Goal: Check status: Check status

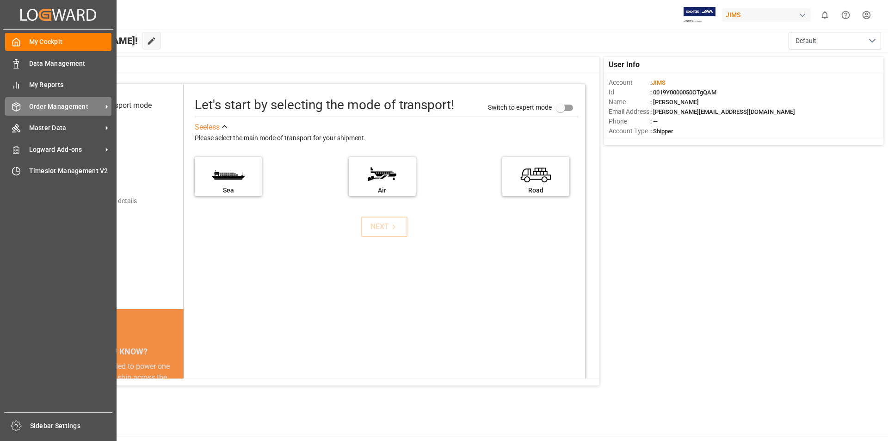
click at [106, 107] on icon at bounding box center [107, 107] width 2 height 4
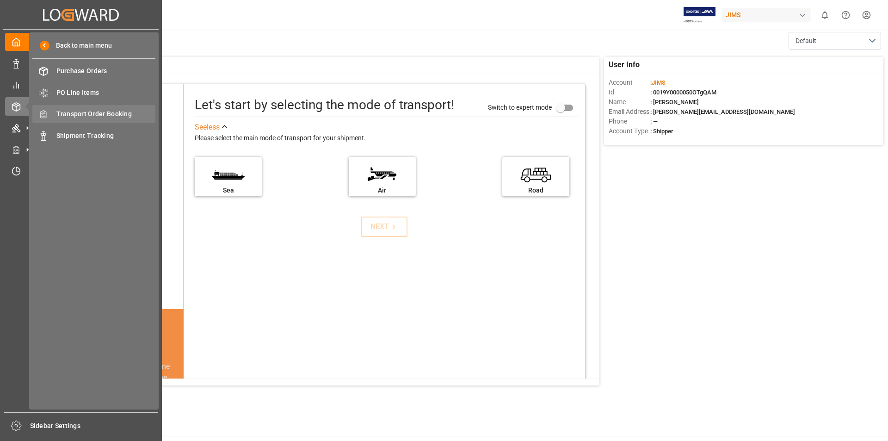
click at [118, 112] on span "Transport Order Booking" at bounding box center [105, 114] width 99 height 10
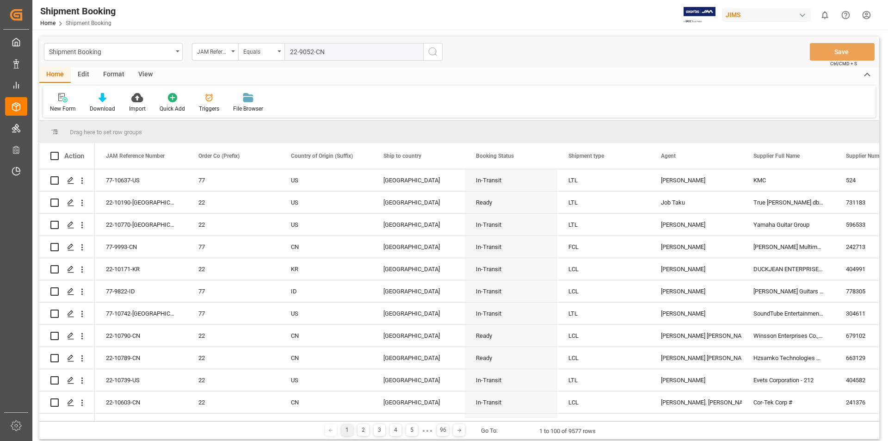
type input "22-9052-CN"
click at [432, 51] on icon "search button" at bounding box center [432, 51] width 11 height 11
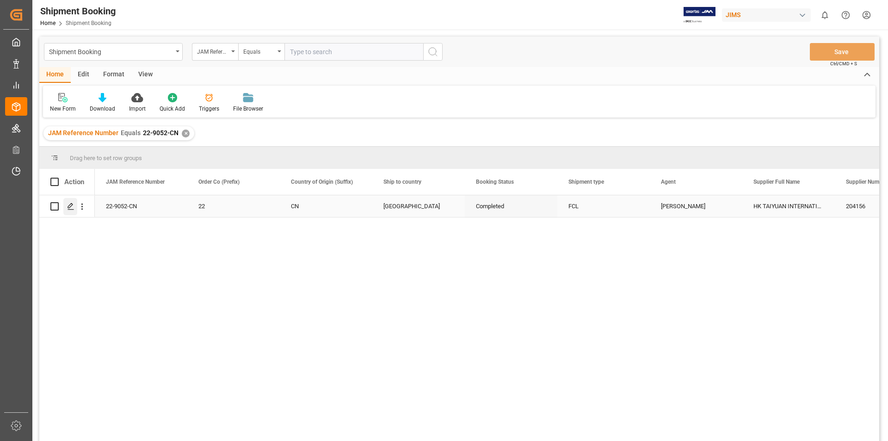
click at [71, 206] on polygon "Press SPACE to select this row." at bounding box center [70, 205] width 5 height 5
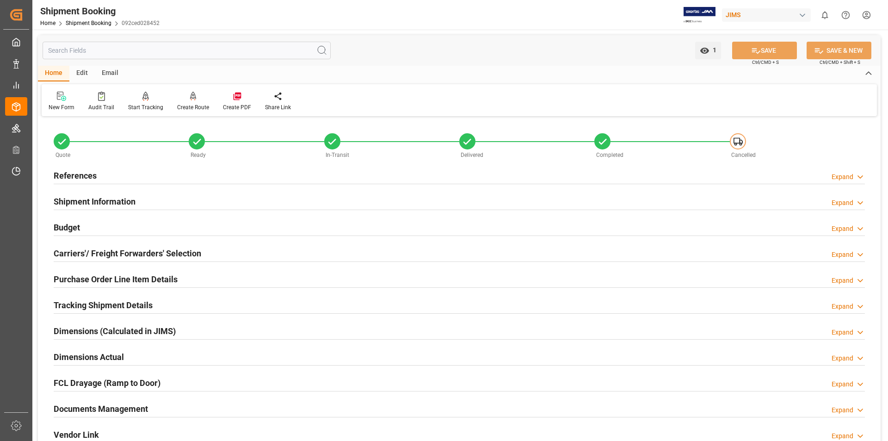
click at [79, 409] on h2 "Documents Management" at bounding box center [101, 408] width 94 height 12
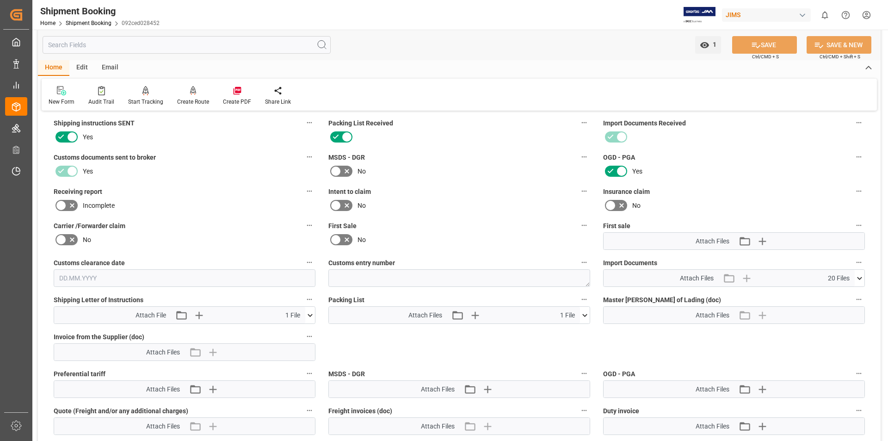
click at [308, 316] on icon at bounding box center [310, 315] width 10 height 10
click at [304, 332] on icon at bounding box center [305, 332] width 9 height 6
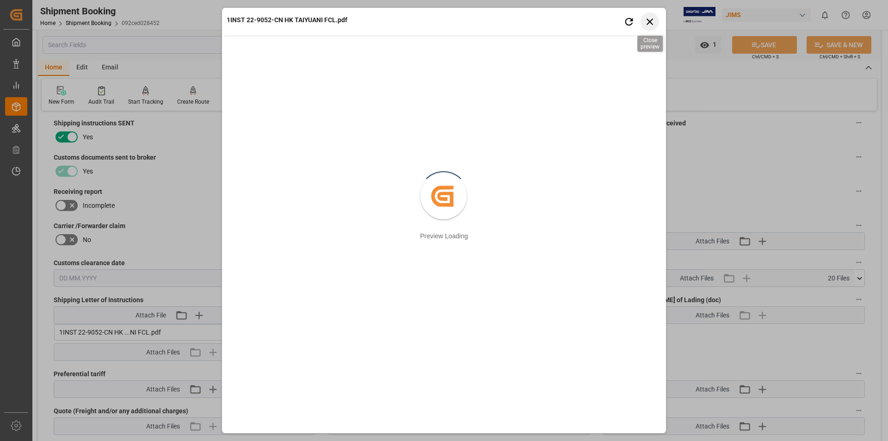
click at [645, 25] on icon "button" at bounding box center [650, 22] width 12 height 12
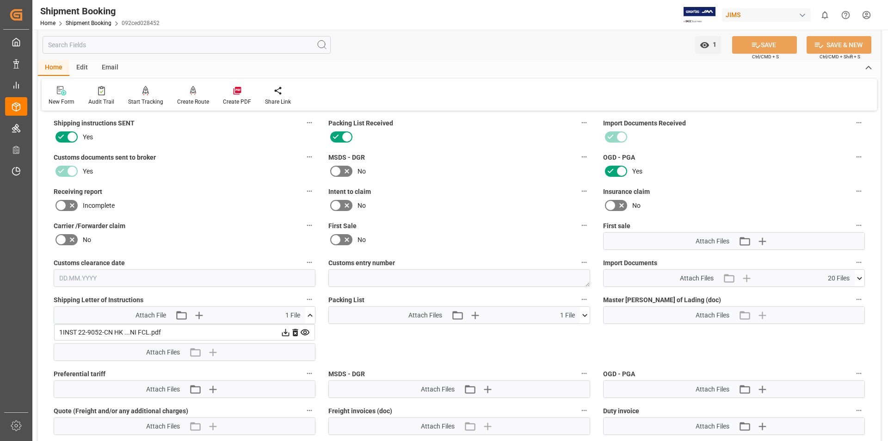
click at [583, 314] on icon at bounding box center [585, 315] width 10 height 10
click at [578, 333] on icon at bounding box center [580, 332] width 10 height 10
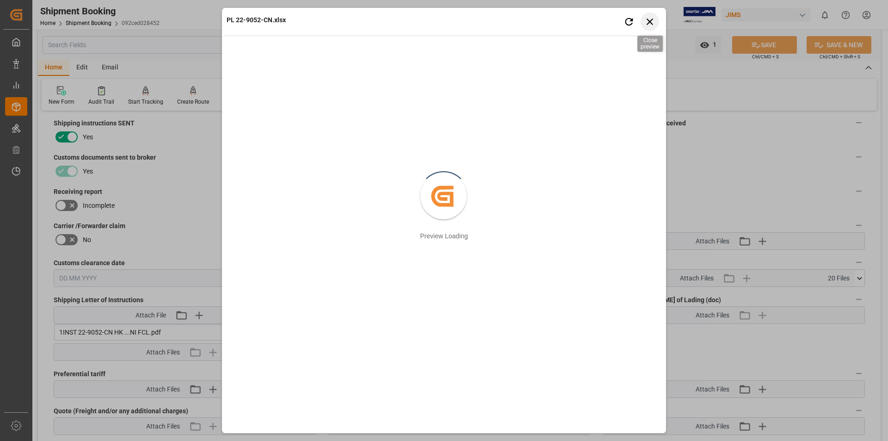
click at [649, 18] on icon "button" at bounding box center [650, 22] width 12 height 12
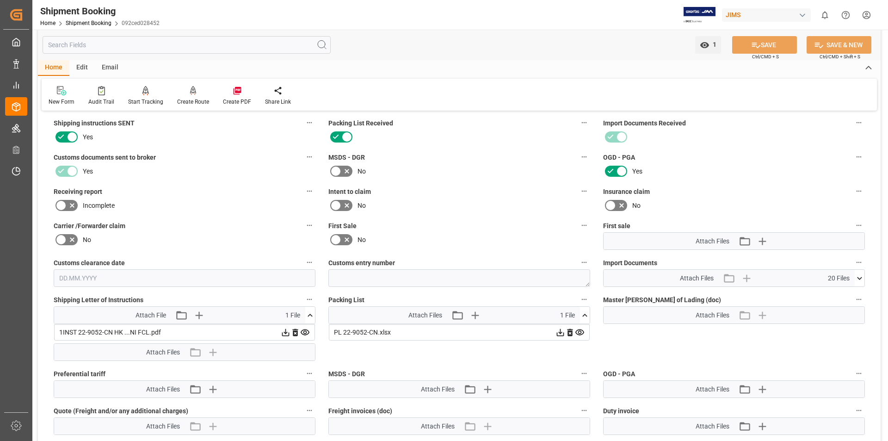
click at [860, 277] on icon at bounding box center [860, 278] width 10 height 10
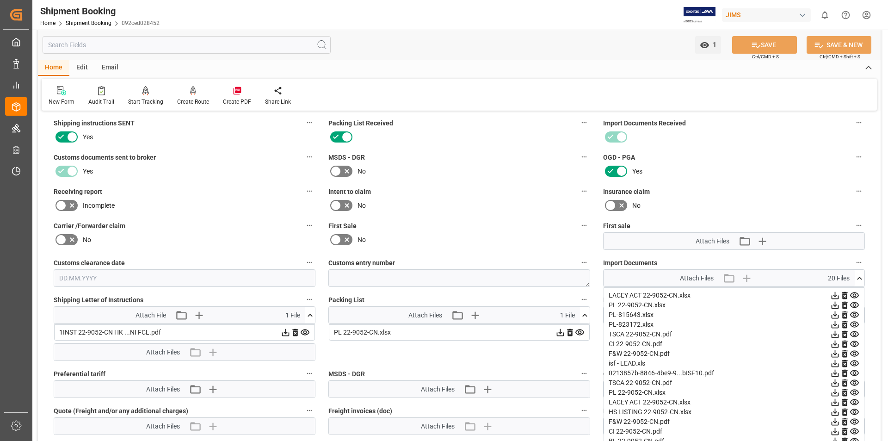
click at [852, 343] on icon at bounding box center [854, 344] width 10 height 10
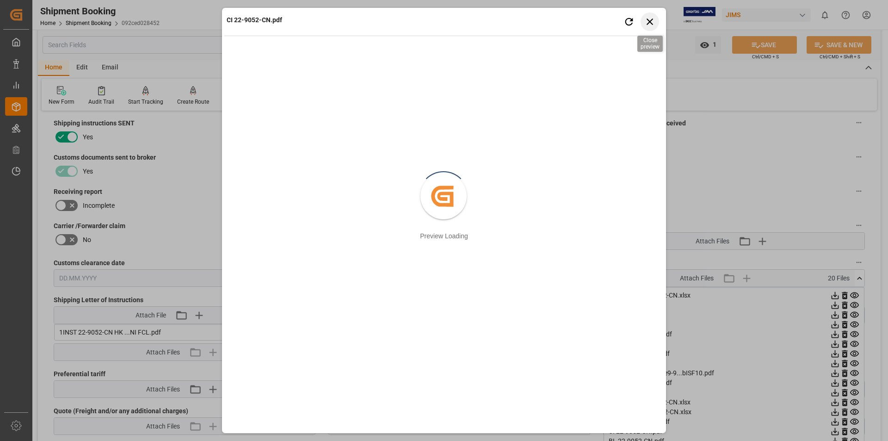
click at [651, 22] on icon "button" at bounding box center [650, 22] width 12 height 12
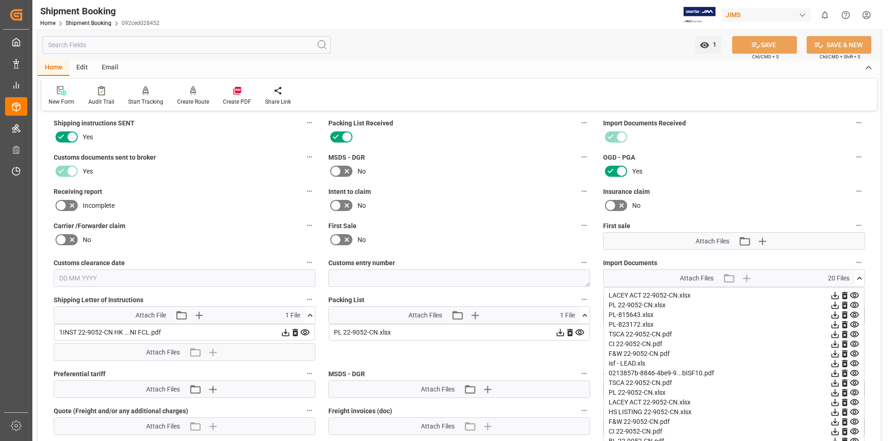
click at [851, 432] on icon at bounding box center [854, 431] width 9 height 6
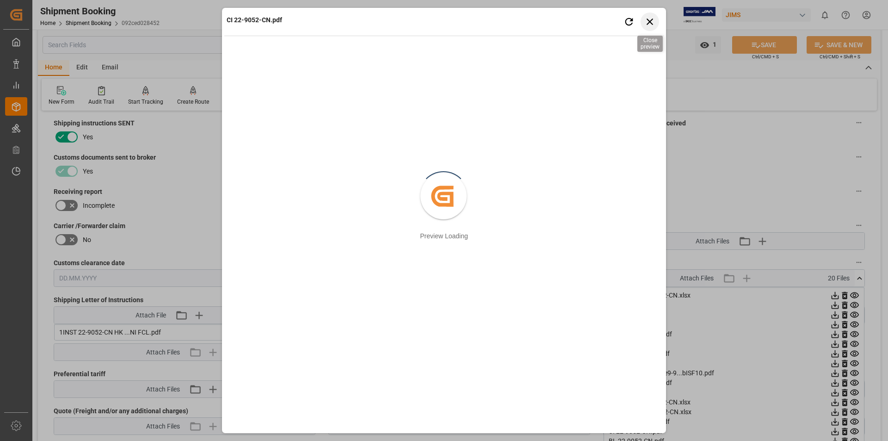
click at [646, 21] on icon "button" at bounding box center [650, 22] width 12 height 12
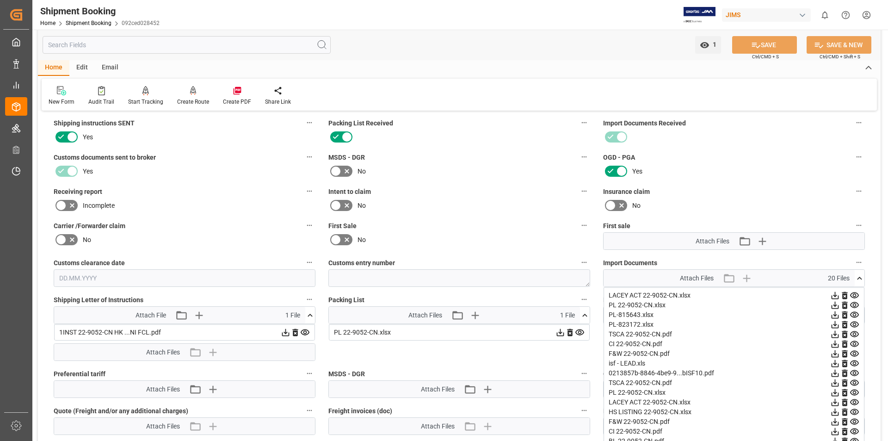
drag, startPoint x: 881, startPoint y: 352, endPoint x: 881, endPoint y: 385, distance: 32.8
click at [881, 385] on div "1 Watch Option SAVE Ctrl/CMD + S SAVE & NEW Ctrl/CMD + Shift + S Home Edit Emai…" at bounding box center [459, 174] width 854 height 907
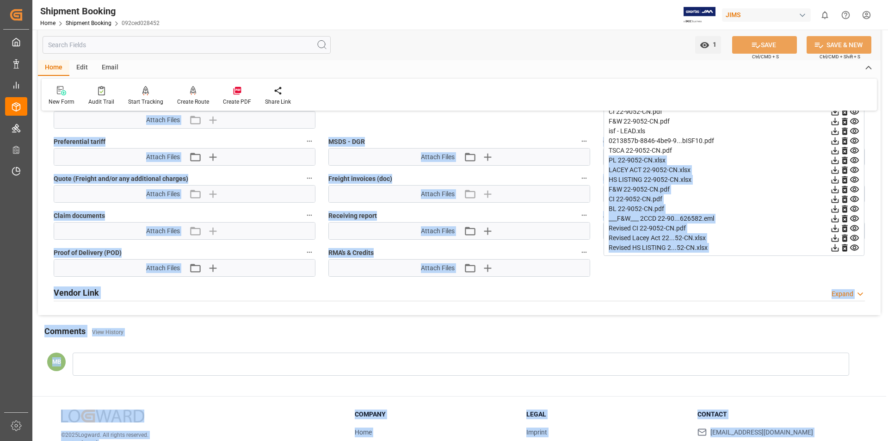
scroll to position [600, 0]
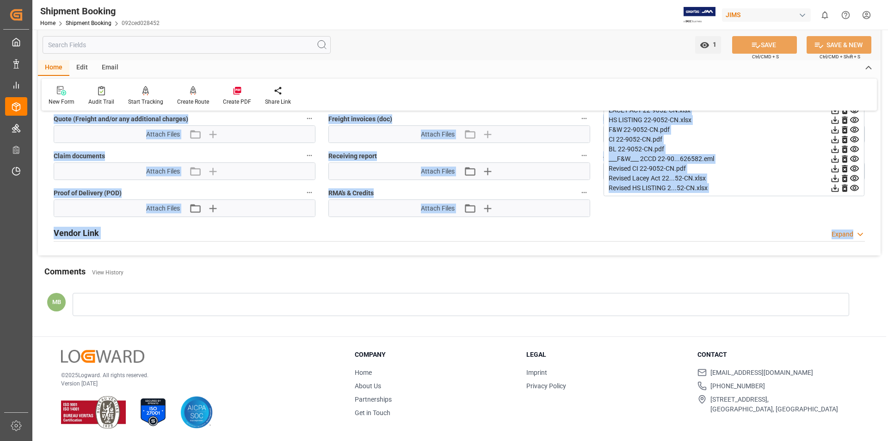
drag, startPoint x: 863, startPoint y: 387, endPoint x: 855, endPoint y: 213, distance: 174.1
click at [773, 162] on div "___F&W___ 2CCD 22-90...626582.eml" at bounding box center [734, 159] width 251 height 10
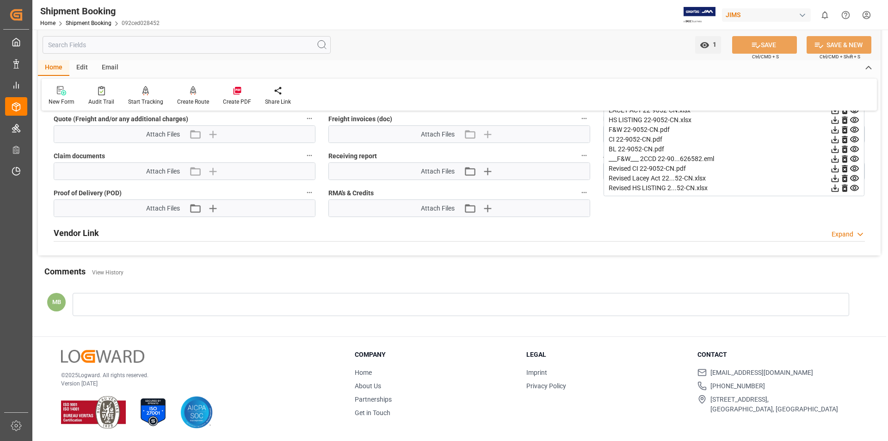
click at [852, 138] on icon at bounding box center [854, 140] width 10 height 10
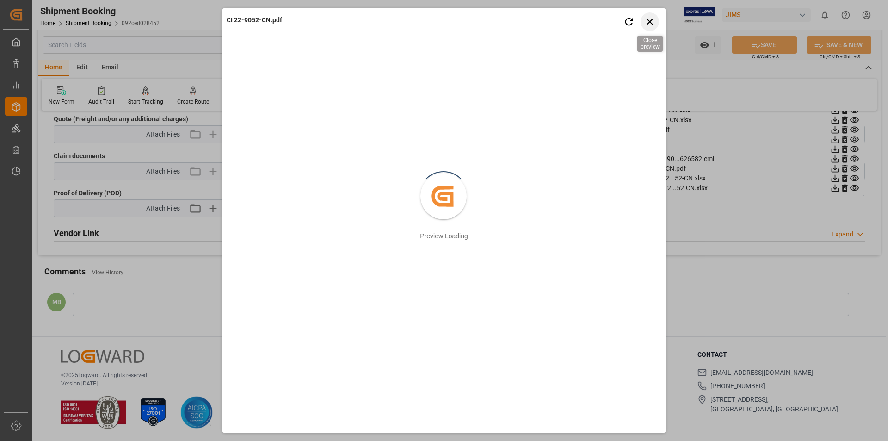
click at [646, 21] on icon "button" at bounding box center [650, 22] width 12 height 12
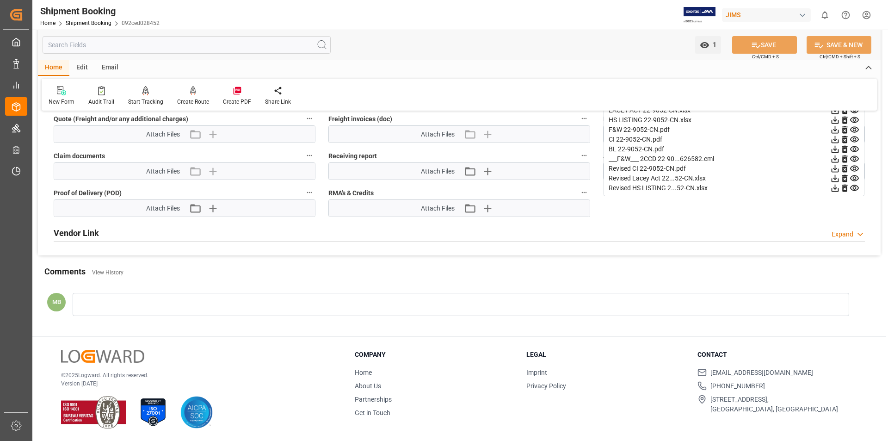
click at [851, 170] on icon at bounding box center [854, 169] width 10 height 10
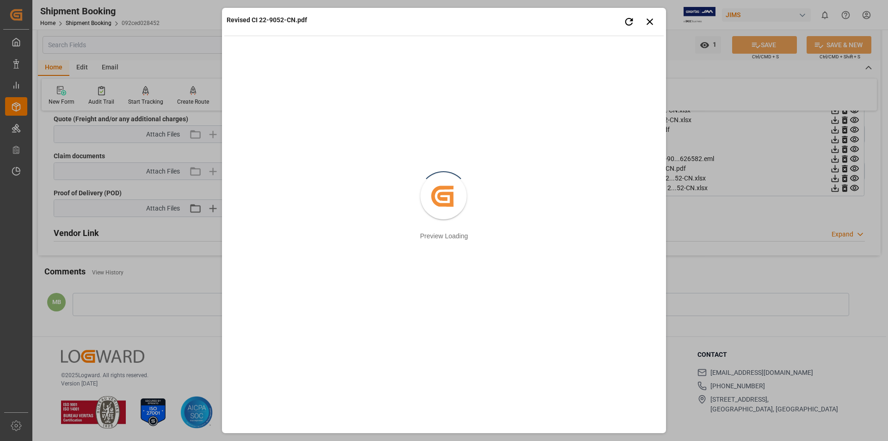
click at [764, 176] on div "Revised CI 22-9052-CN.pdf Retry Close preview Created by potrace 1.15, written …" at bounding box center [444, 220] width 888 height 441
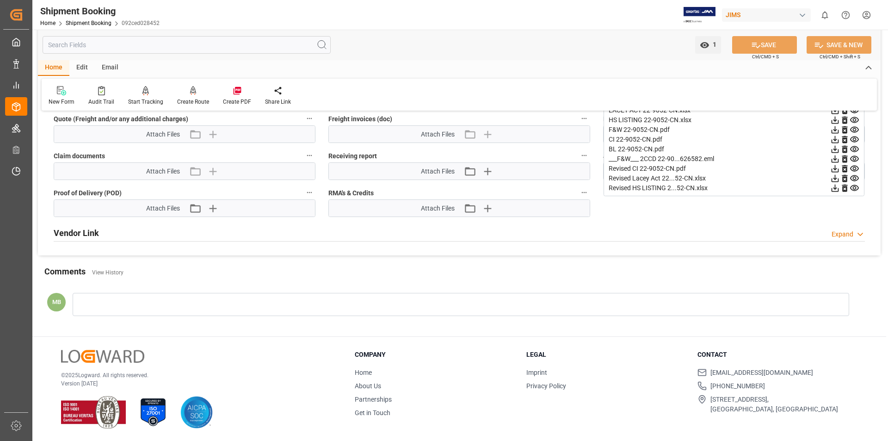
click at [853, 139] on icon at bounding box center [854, 139] width 9 height 6
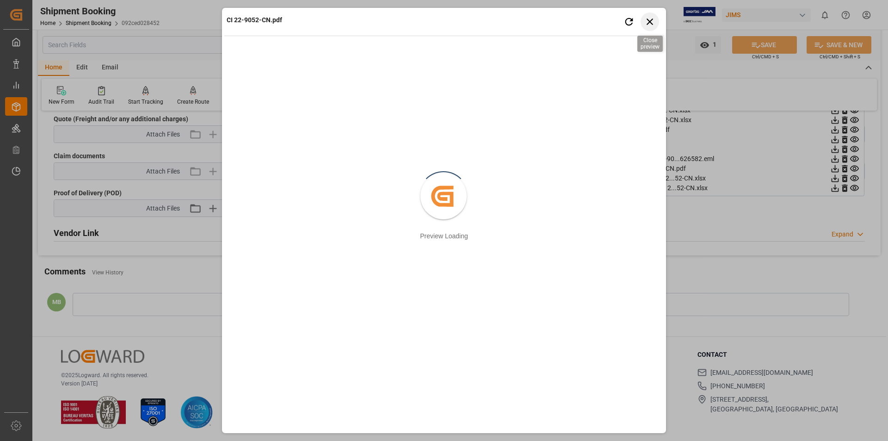
click at [650, 22] on icon "button" at bounding box center [649, 21] width 6 height 6
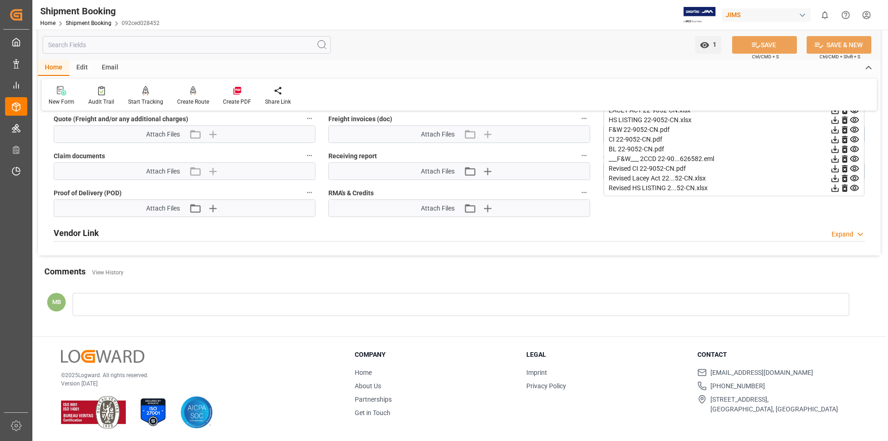
click at [859, 235] on icon at bounding box center [859, 234] width 9 height 10
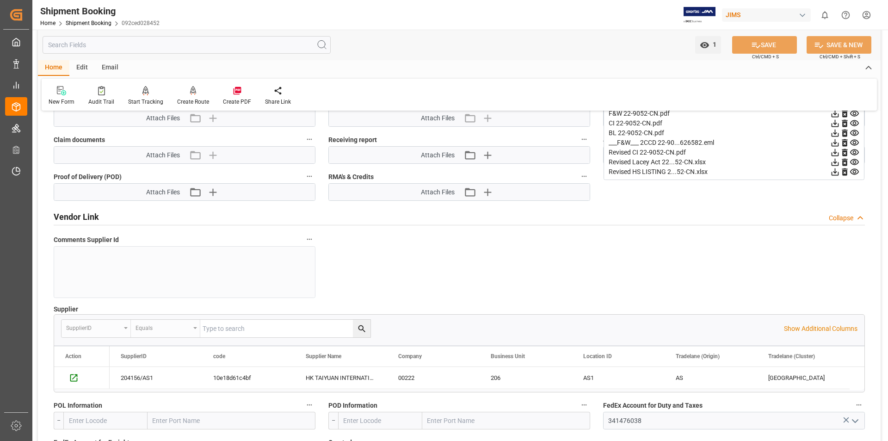
scroll to position [308, 0]
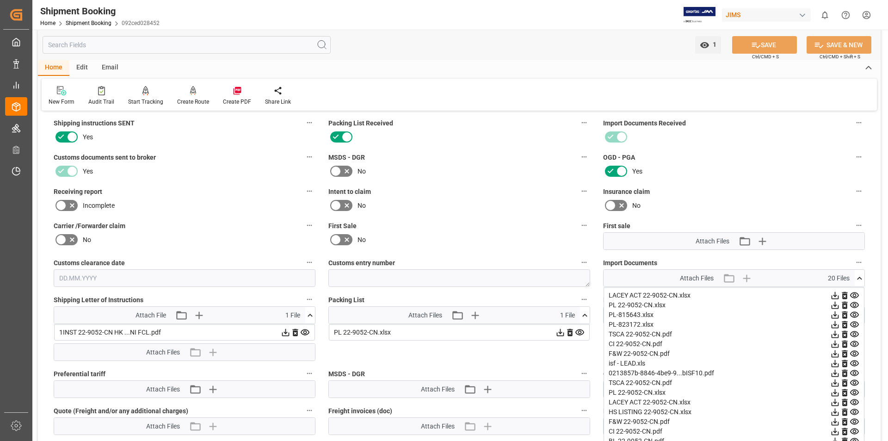
click at [856, 333] on icon at bounding box center [854, 334] width 9 height 6
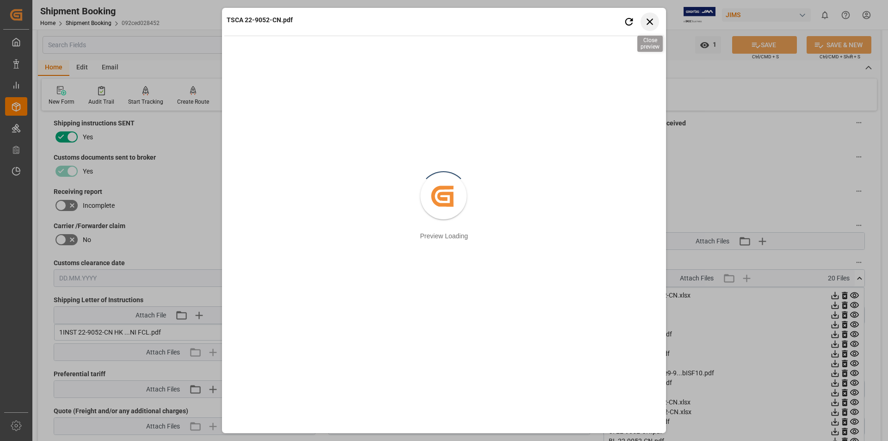
click at [649, 24] on icon "button" at bounding box center [650, 22] width 12 height 12
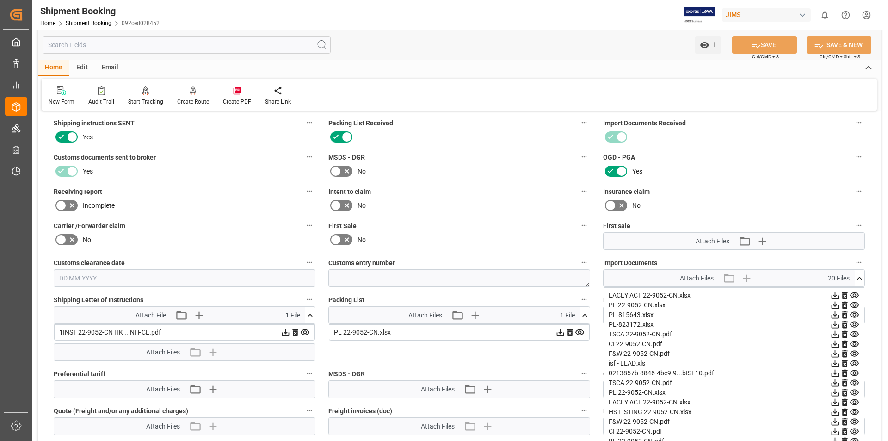
click at [854, 430] on icon at bounding box center [854, 431] width 9 height 6
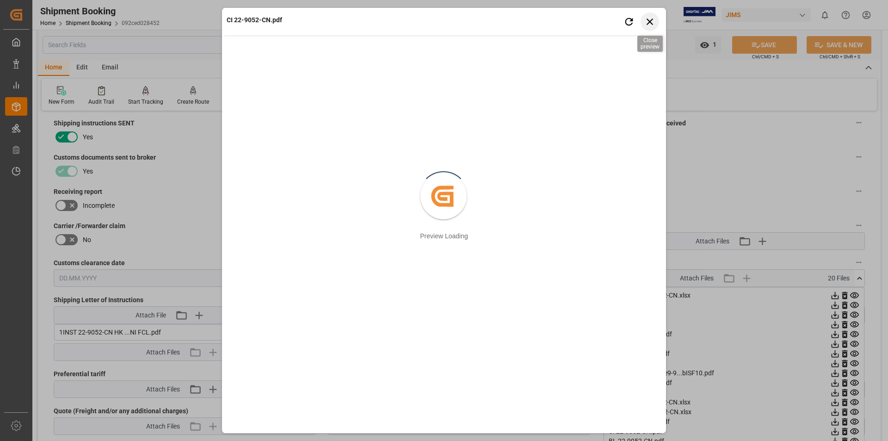
click at [651, 24] on icon "button" at bounding box center [650, 22] width 12 height 12
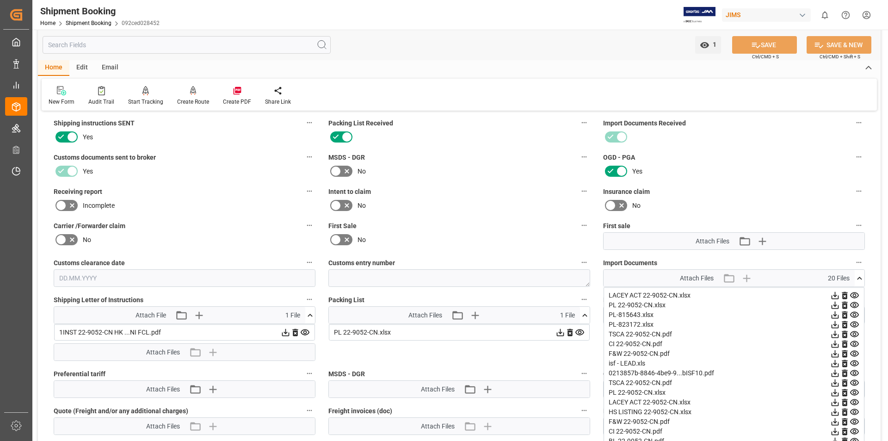
click at [561, 331] on icon at bounding box center [560, 332] width 10 height 10
click at [485, 157] on label "MSDS - DGR" at bounding box center [459, 157] width 262 height 13
click at [578, 157] on button "MSDS - DGR" at bounding box center [584, 157] width 12 height 12
